Goal: Find contact information: Obtain details needed to contact an individual or organization

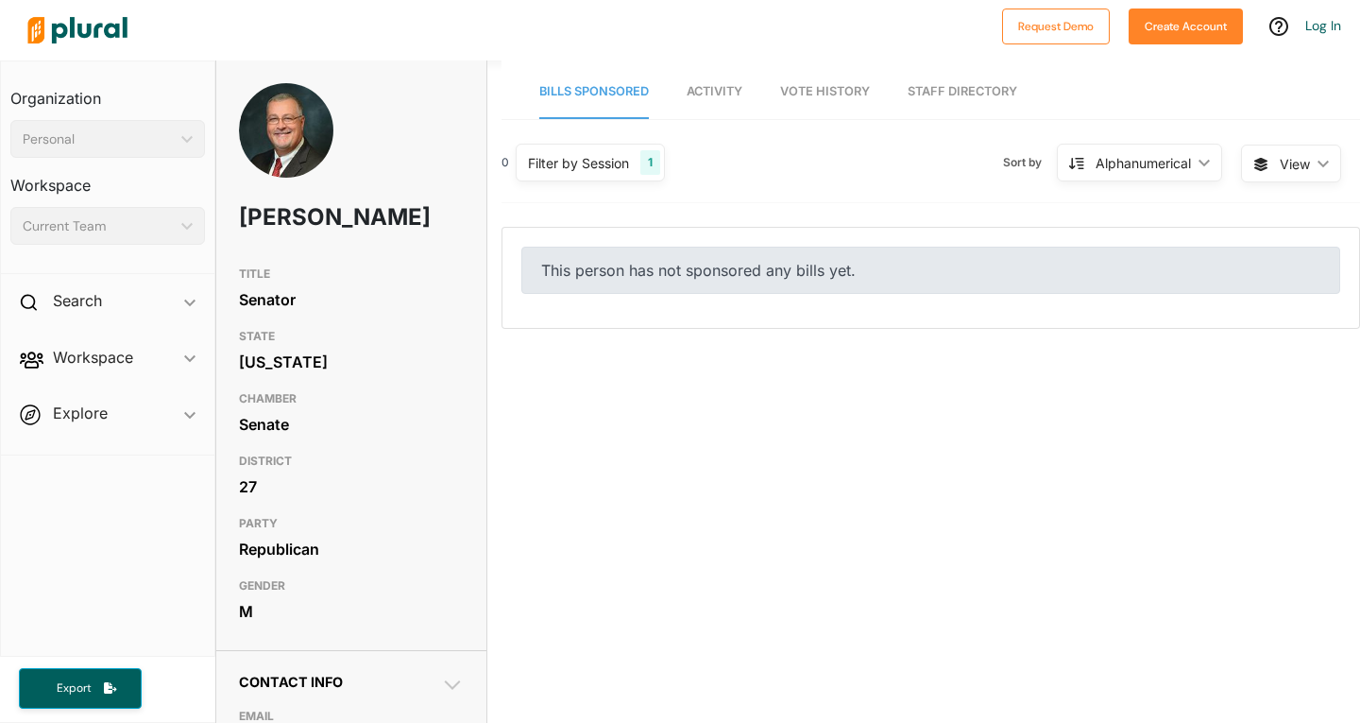
click at [717, 97] on span "Activity" at bounding box center [715, 91] width 56 height 14
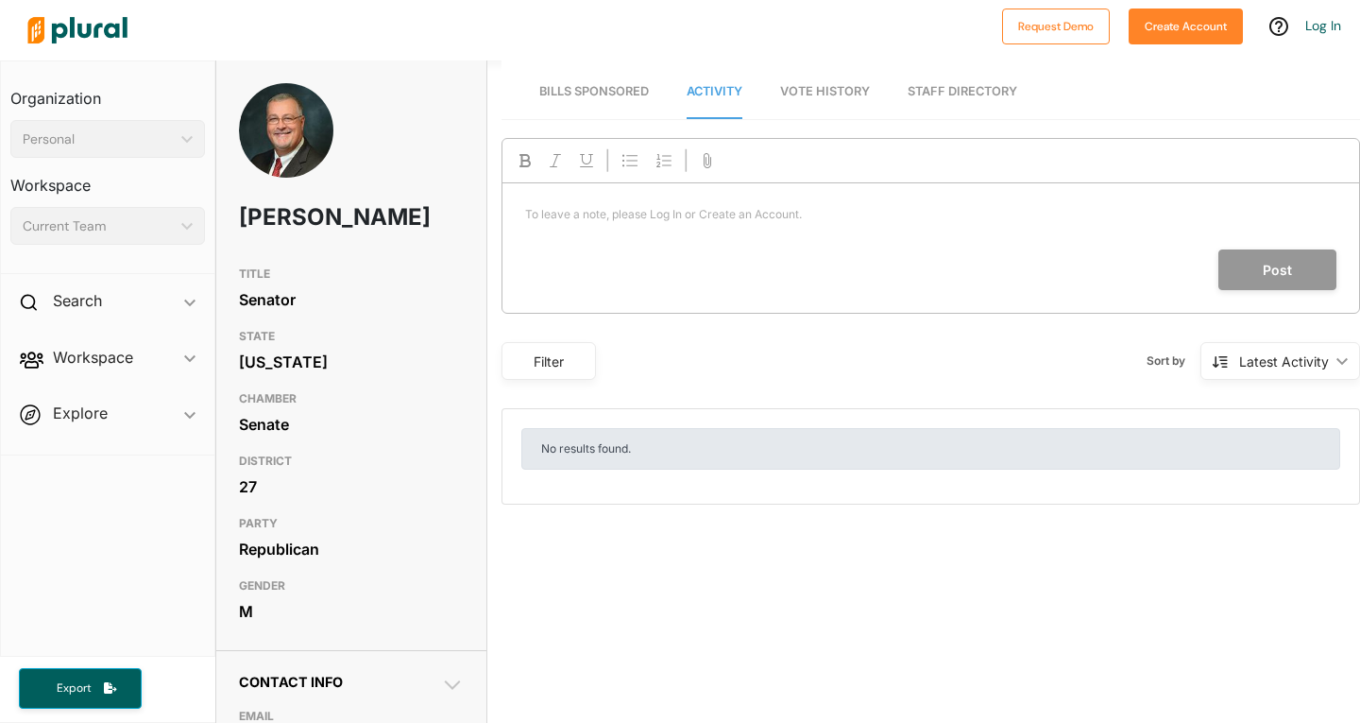
click at [817, 87] on span "Vote History" at bounding box center [825, 91] width 90 height 14
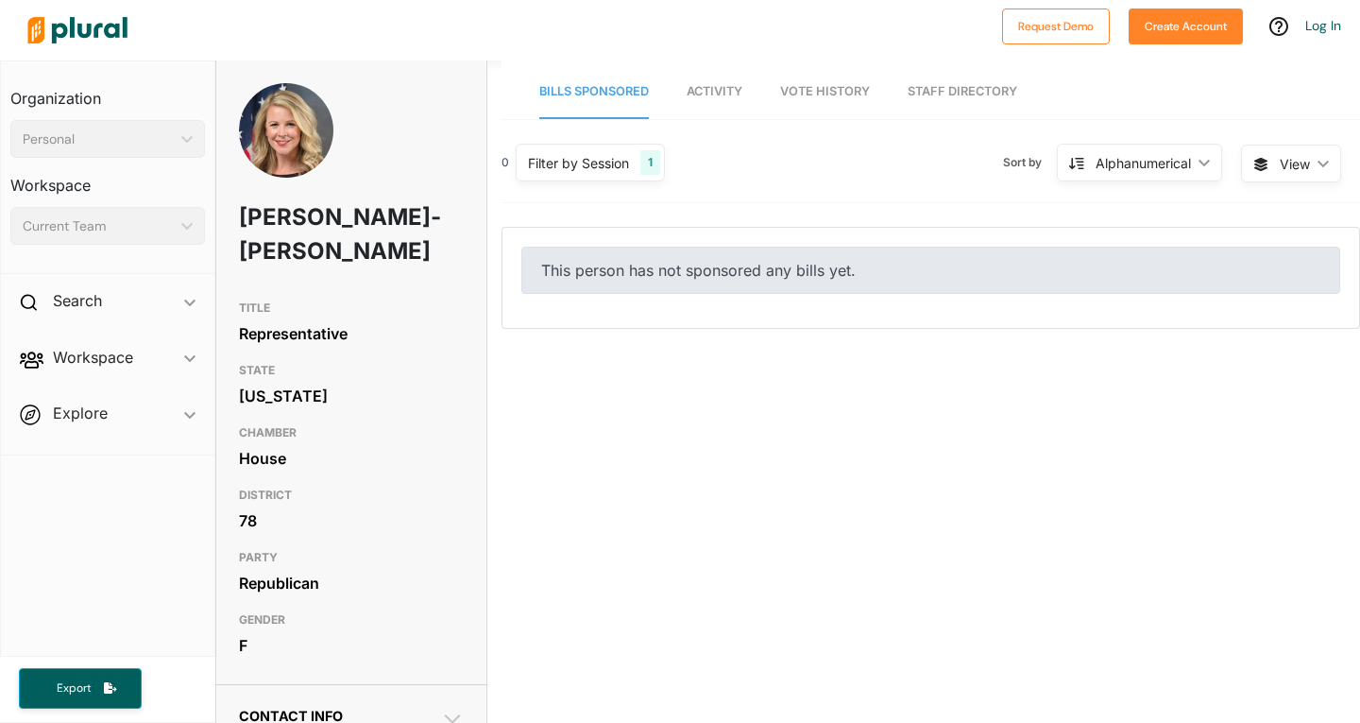
click at [714, 99] on link "Activity" at bounding box center [715, 92] width 56 height 54
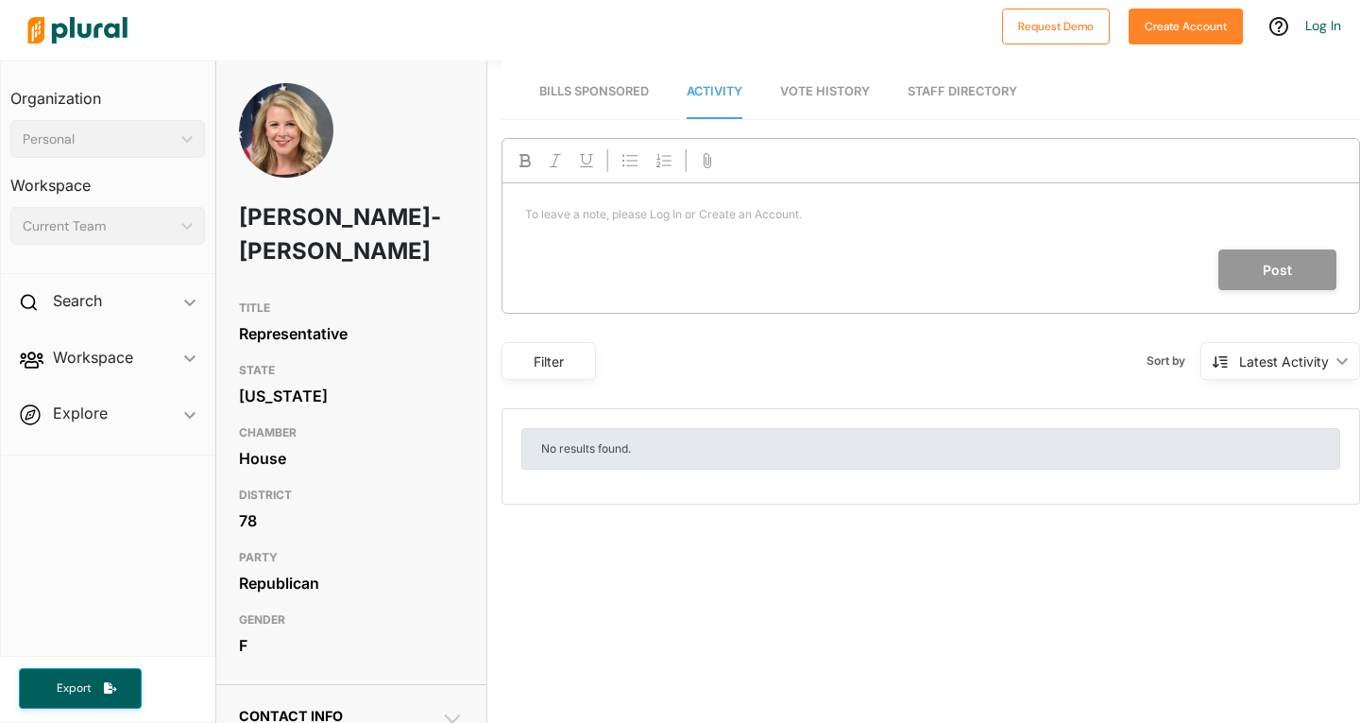
click at [832, 83] on link "Vote History" at bounding box center [825, 92] width 90 height 54
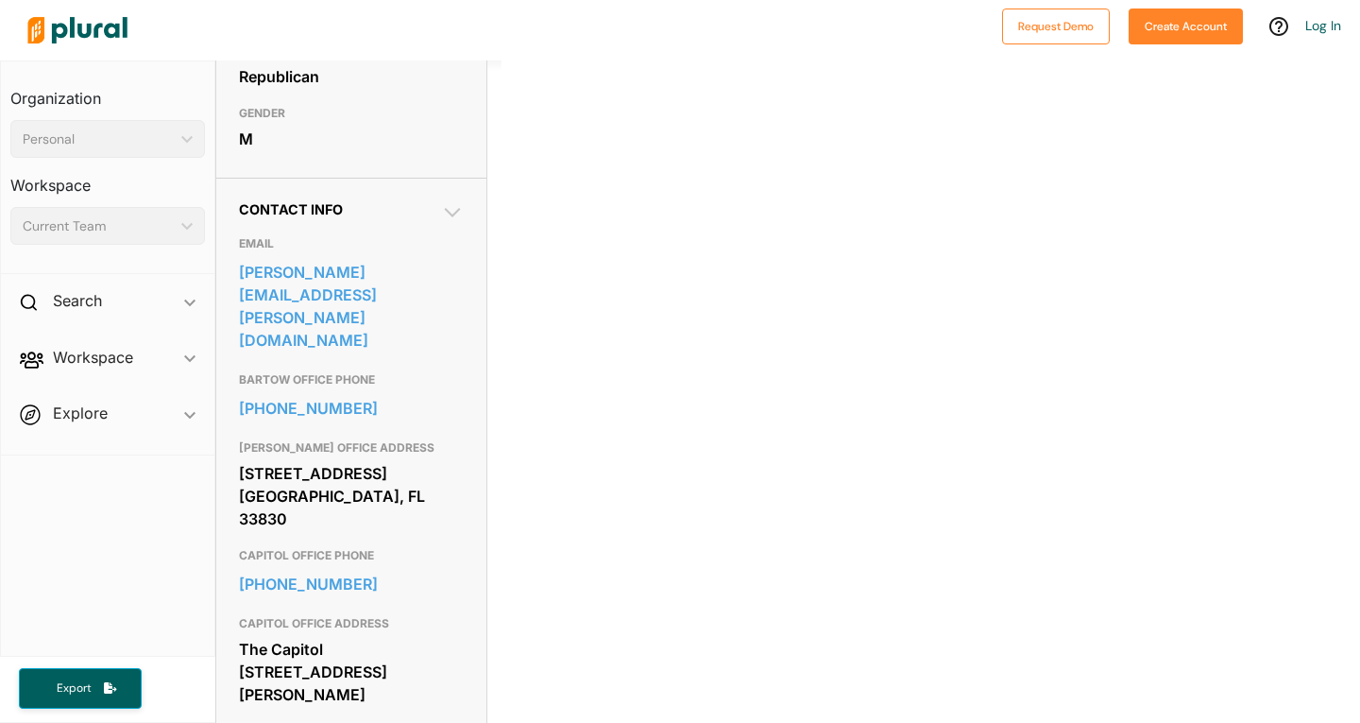
scroll to position [567, 0]
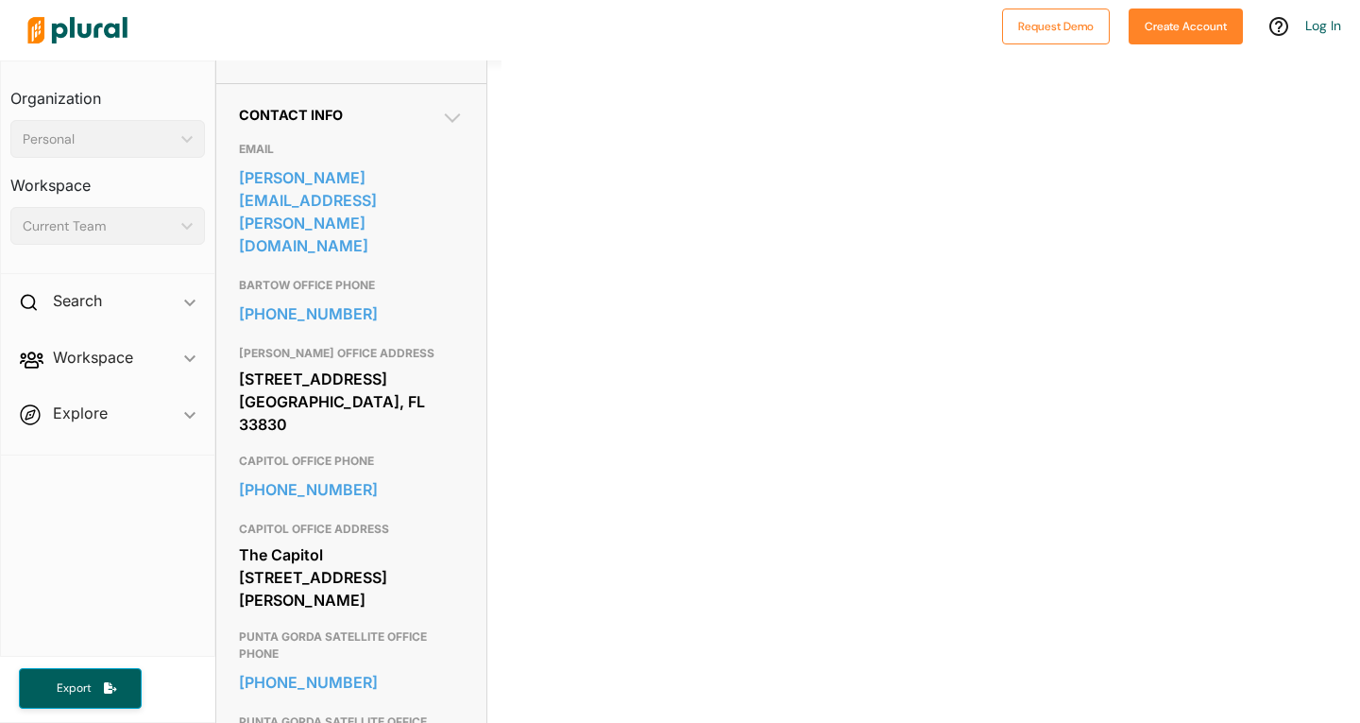
drag, startPoint x: 241, startPoint y: 518, endPoint x: 460, endPoint y: 545, distance: 220.8
click at [460, 545] on div "Contact Info EMAIL [PERSON_NAME][EMAIL_ADDRESS][PERSON_NAME][DOMAIN_NAME] BARTO…" at bounding box center [351, 463] width 270 height 761
copy div "The Capitol [STREET_ADDRESS][PERSON_NAME]"
